Goal: Information Seeking & Learning: Learn about a topic

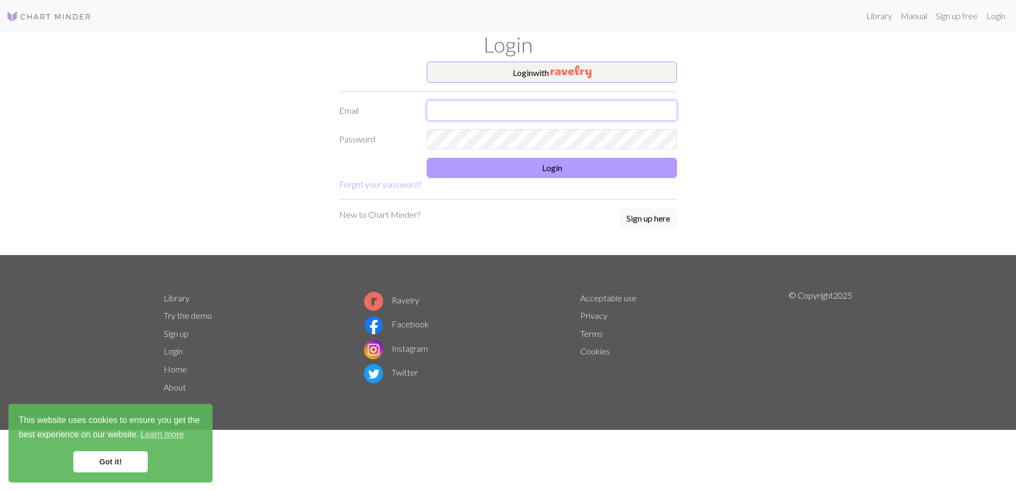
type input "[EMAIL_ADDRESS][DOMAIN_NAME]"
click at [545, 168] on button "Login" at bounding box center [552, 168] width 250 height 20
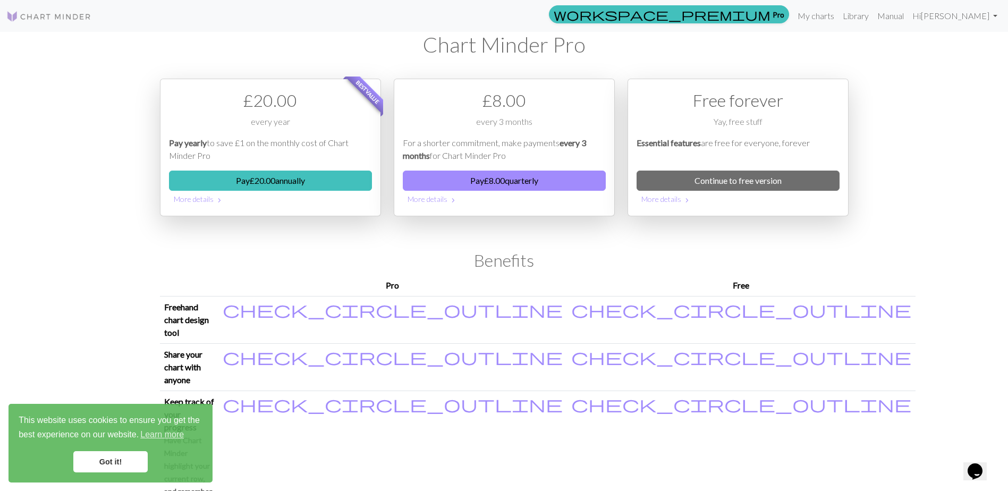
click at [118, 463] on link "Got it!" at bounding box center [110, 461] width 74 height 21
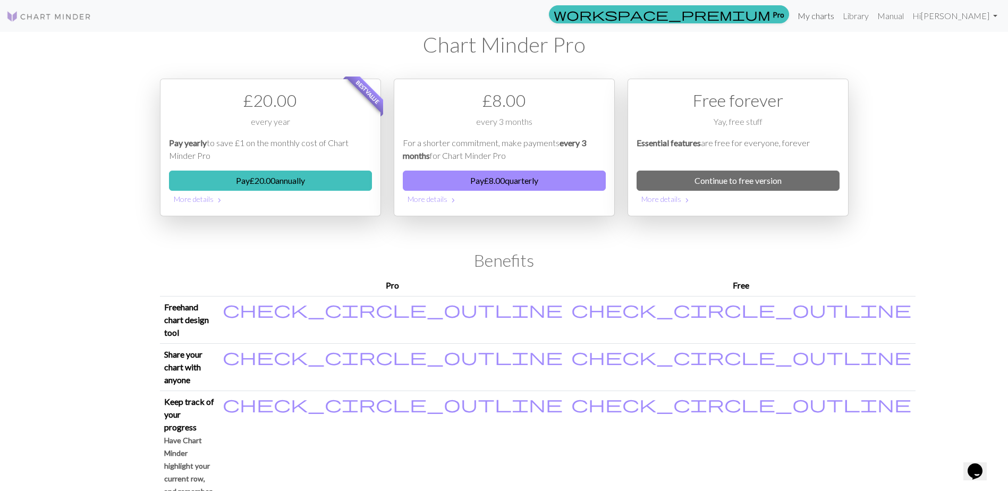
click at [815, 14] on link "My charts" at bounding box center [815, 15] width 45 height 21
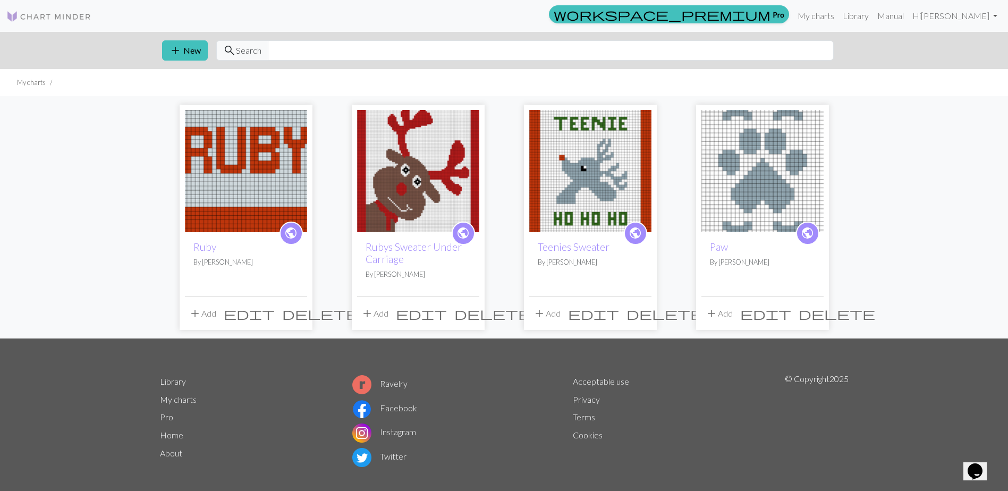
click at [764, 189] on img at bounding box center [762, 171] width 122 height 122
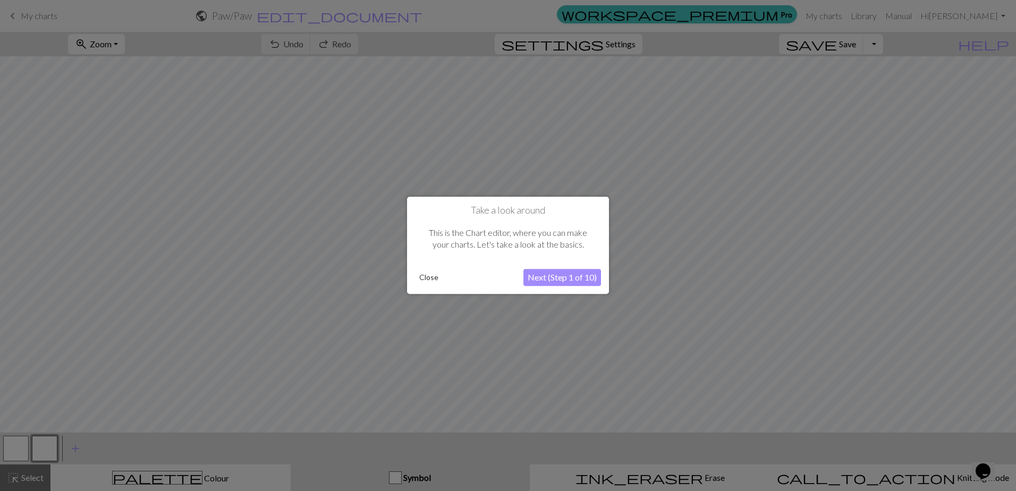
click at [429, 280] on button "Close" at bounding box center [429, 278] width 28 height 16
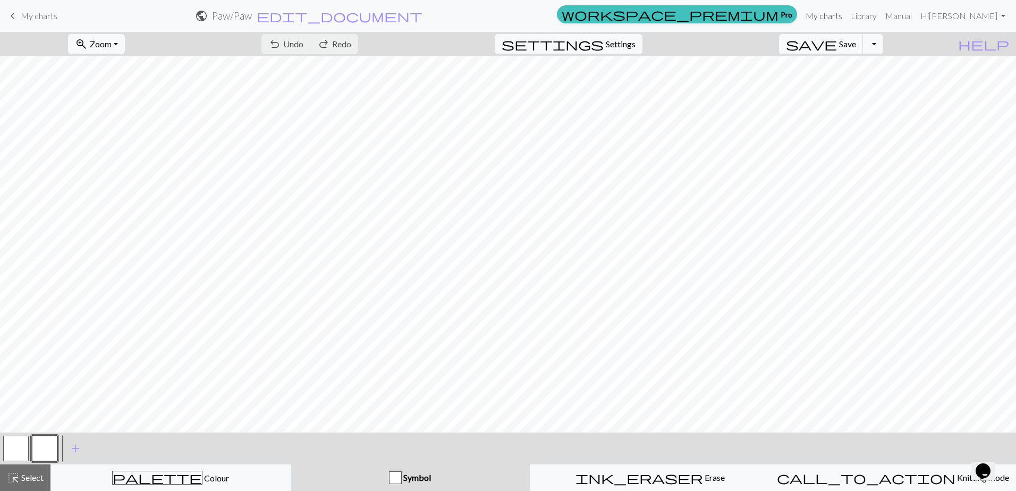
click at [840, 15] on link "My charts" at bounding box center [823, 15] width 45 height 21
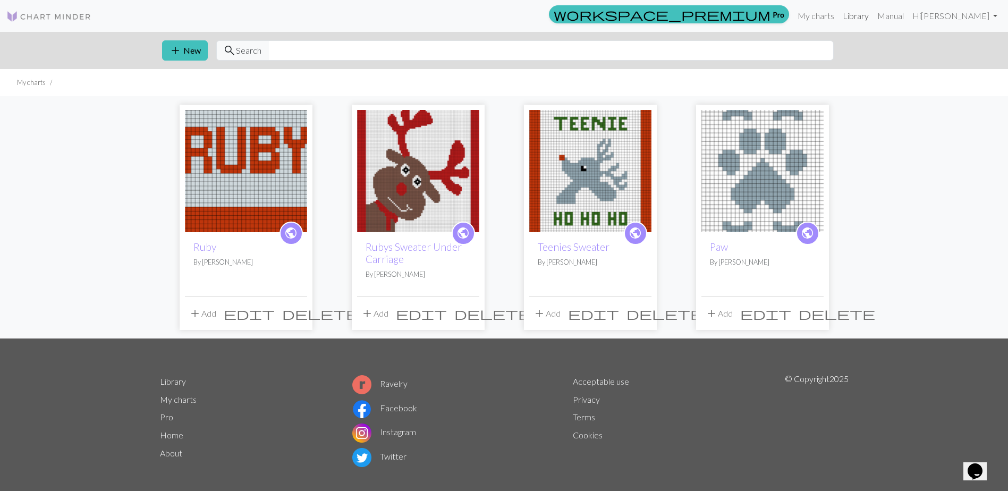
click at [869, 15] on link "Library" at bounding box center [855, 15] width 35 height 21
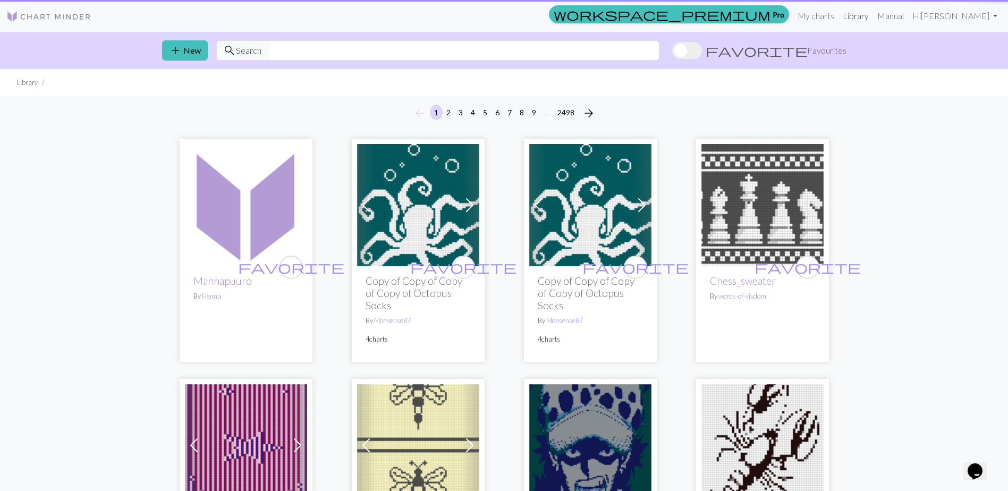
click at [869, 18] on link "Library" at bounding box center [855, 15] width 35 height 21
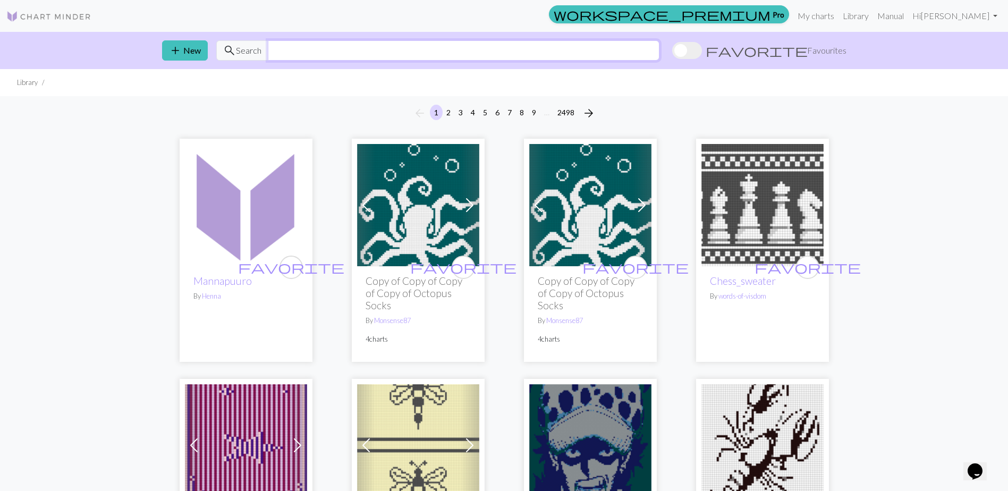
click at [296, 54] on input "text" at bounding box center [464, 50] width 392 height 20
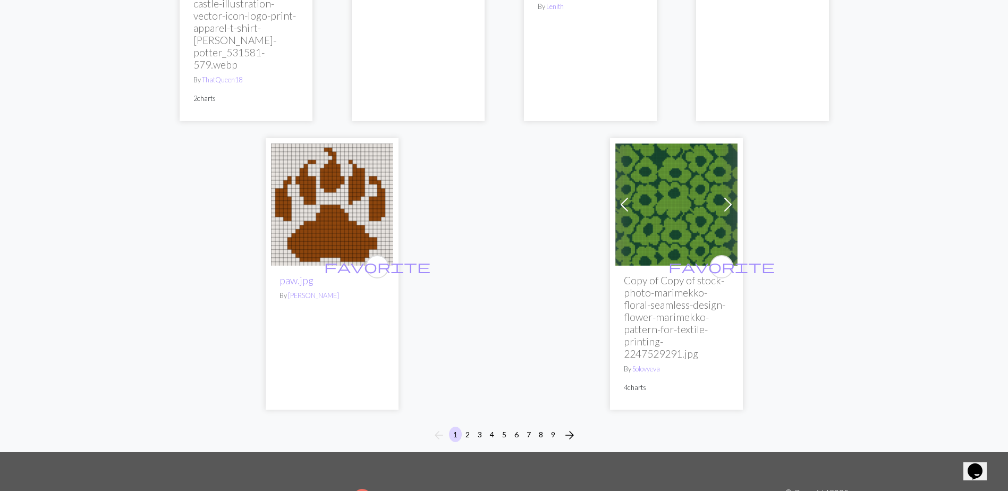
scroll to position [3089, 0]
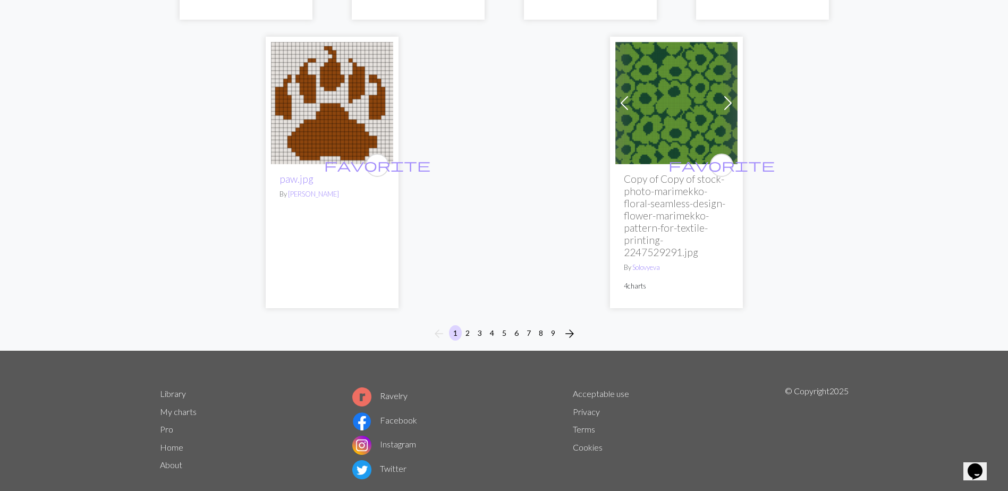
type input "paw print"
click at [464, 325] on button "2" at bounding box center [467, 332] width 13 height 15
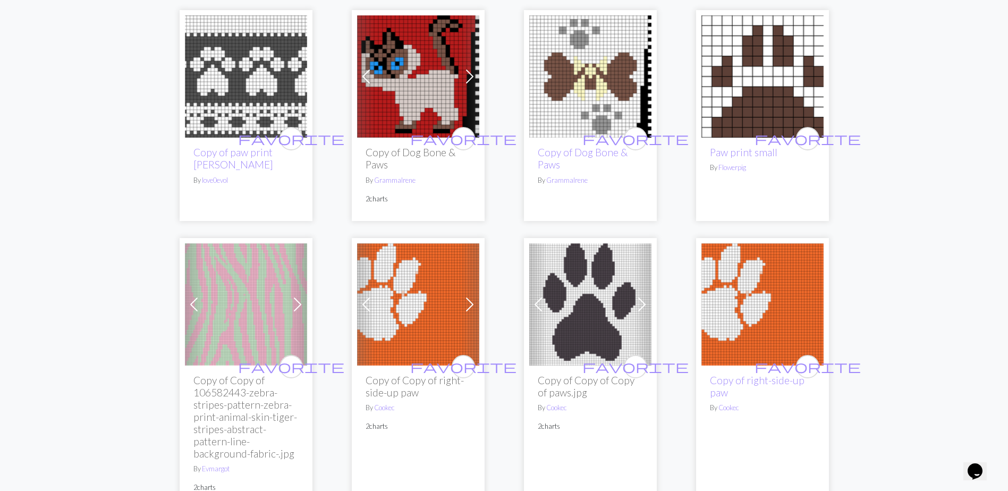
scroll to position [1966, 0]
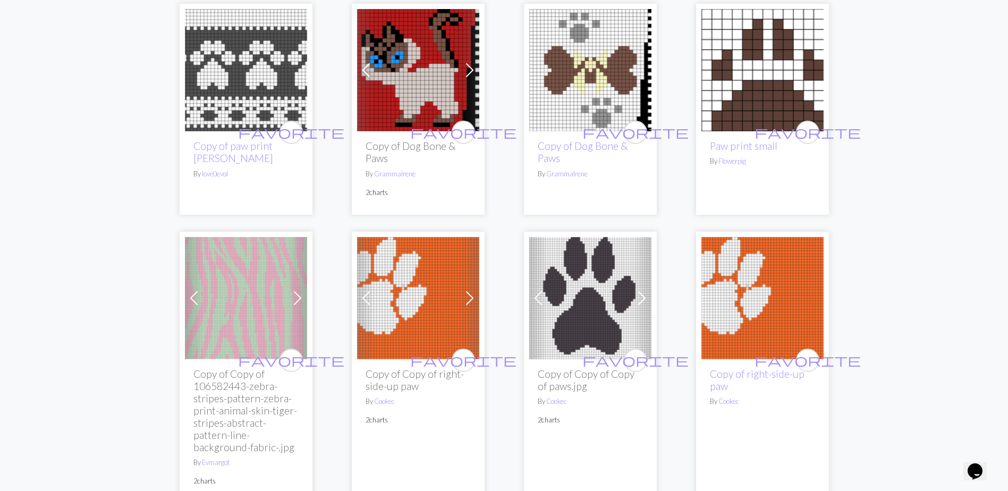
click at [578, 291] on img at bounding box center [590, 298] width 122 height 122
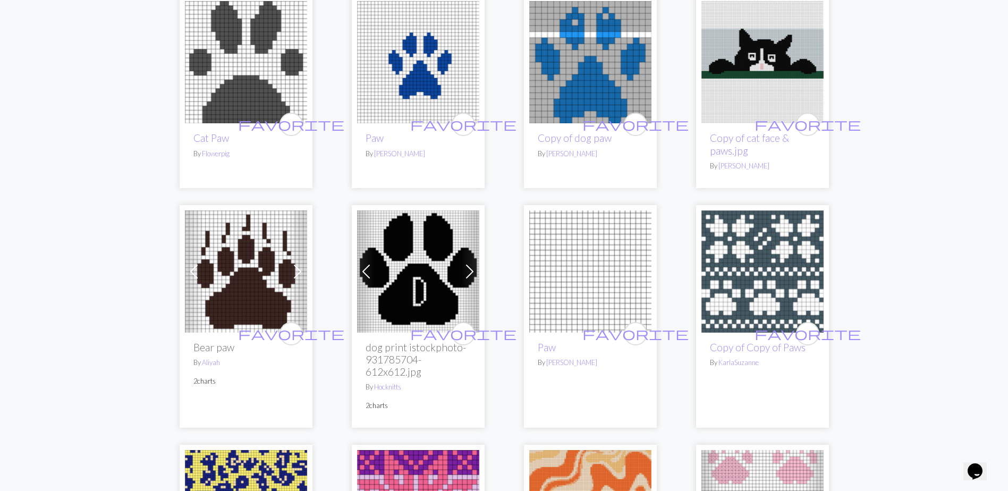
scroll to position [2497, 0]
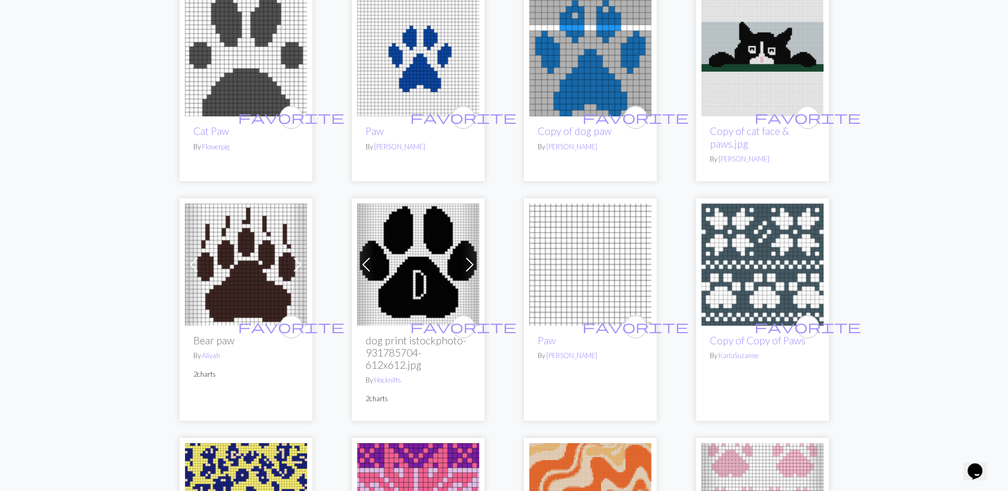
click at [415, 258] on img at bounding box center [418, 264] width 122 height 122
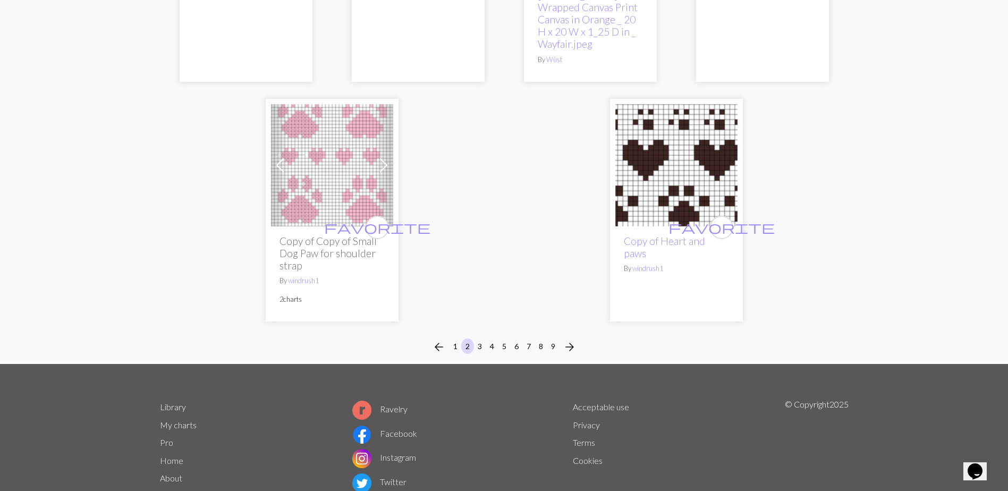
scroll to position [3144, 0]
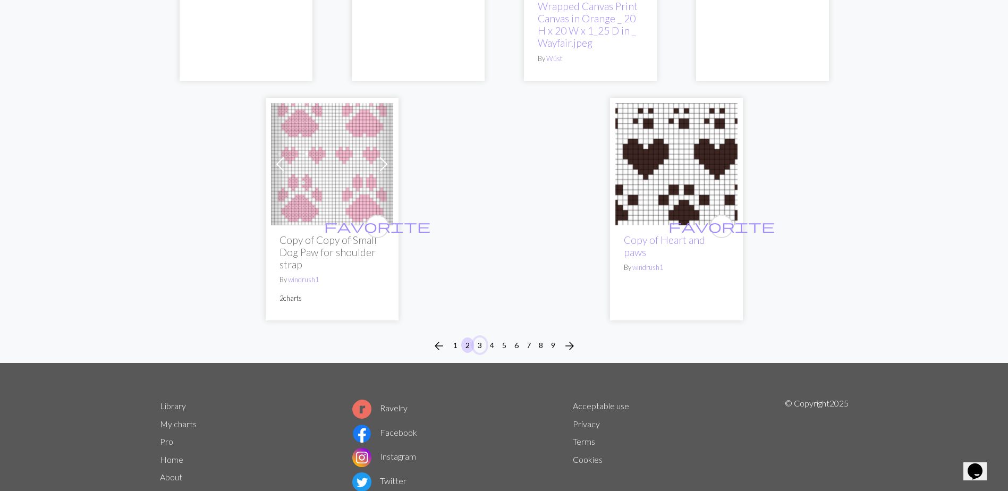
click at [480, 337] on button "3" at bounding box center [479, 344] width 13 height 15
